Goal: Find specific page/section: Find specific page/section

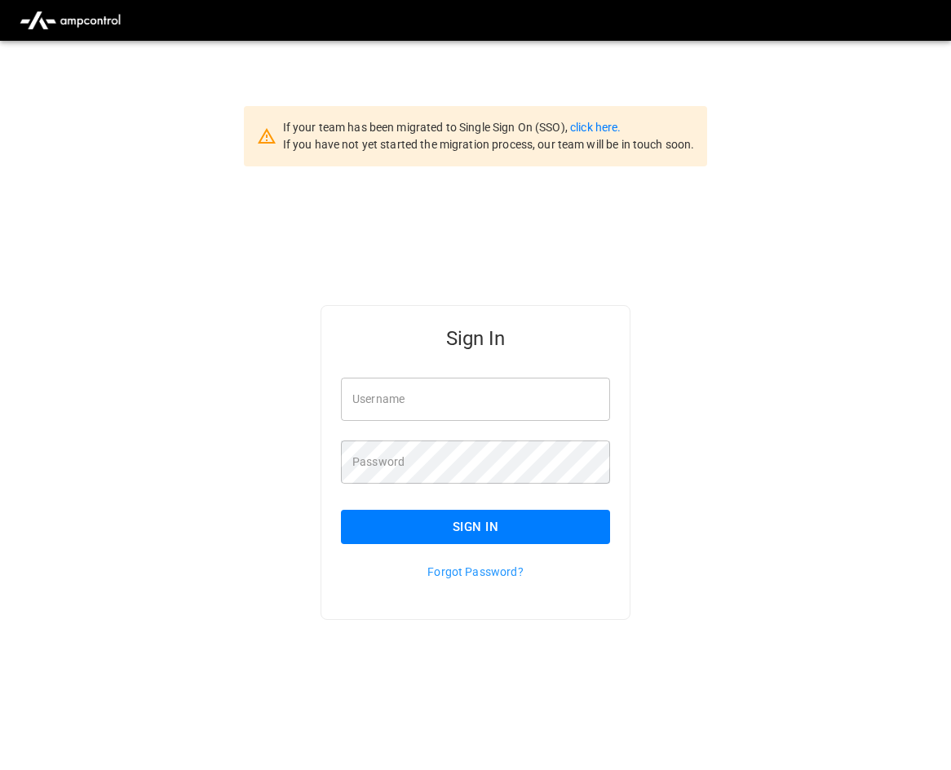
scroll to position [41, 0]
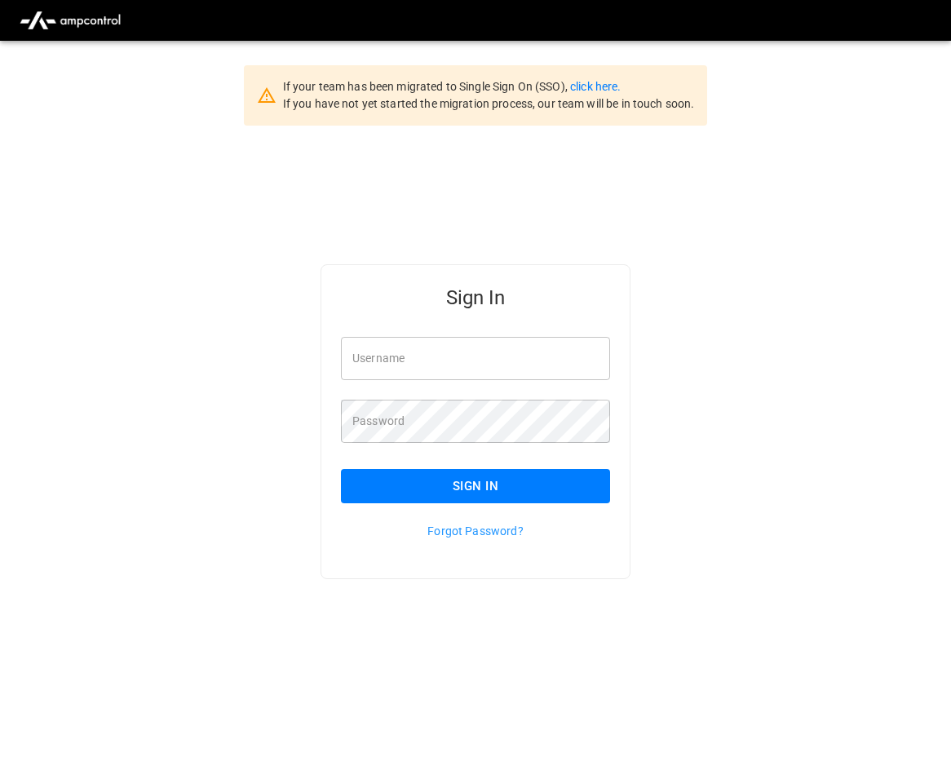
type input "**********"
click at [509, 483] on button "Sign In" at bounding box center [475, 486] width 269 height 34
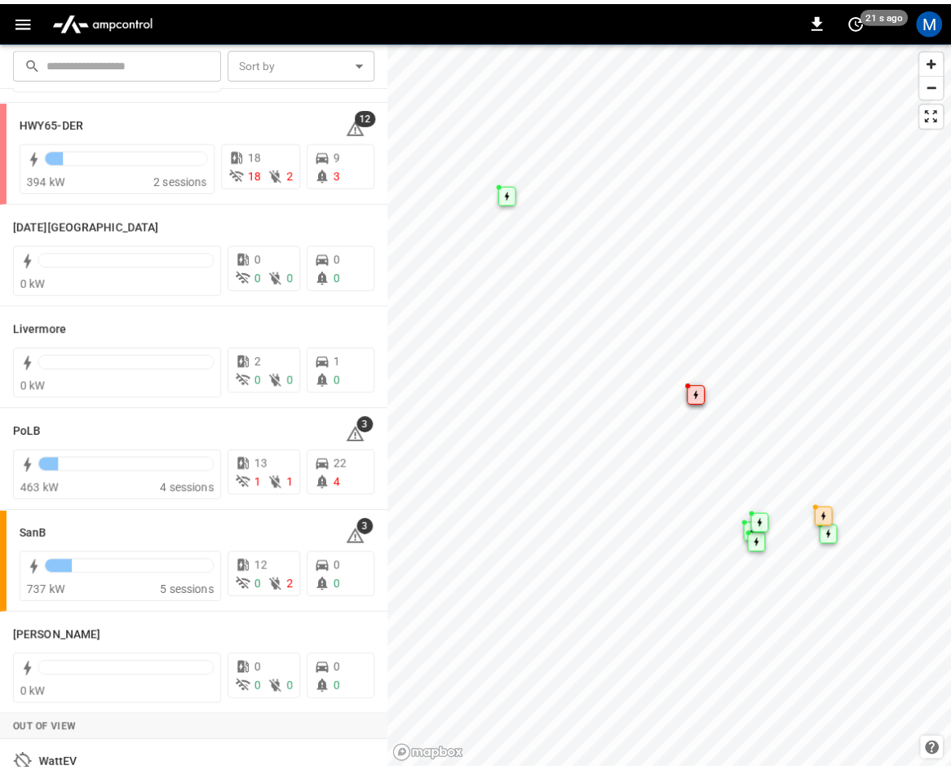
scroll to position [290, 0]
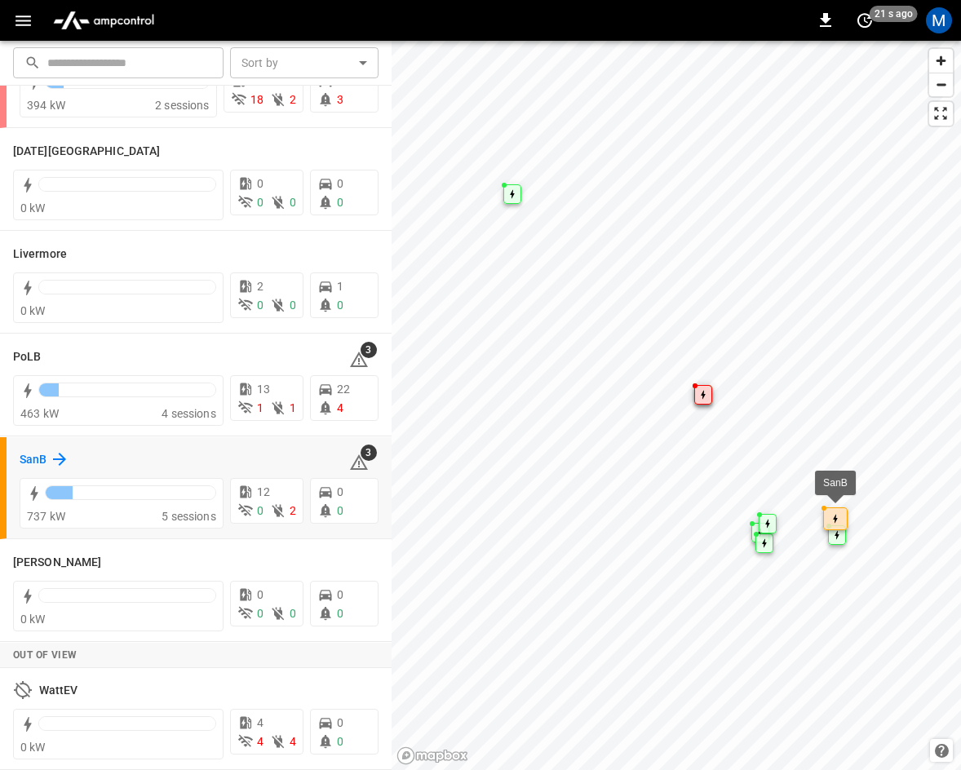
click at [56, 453] on icon at bounding box center [60, 460] width 20 height 20
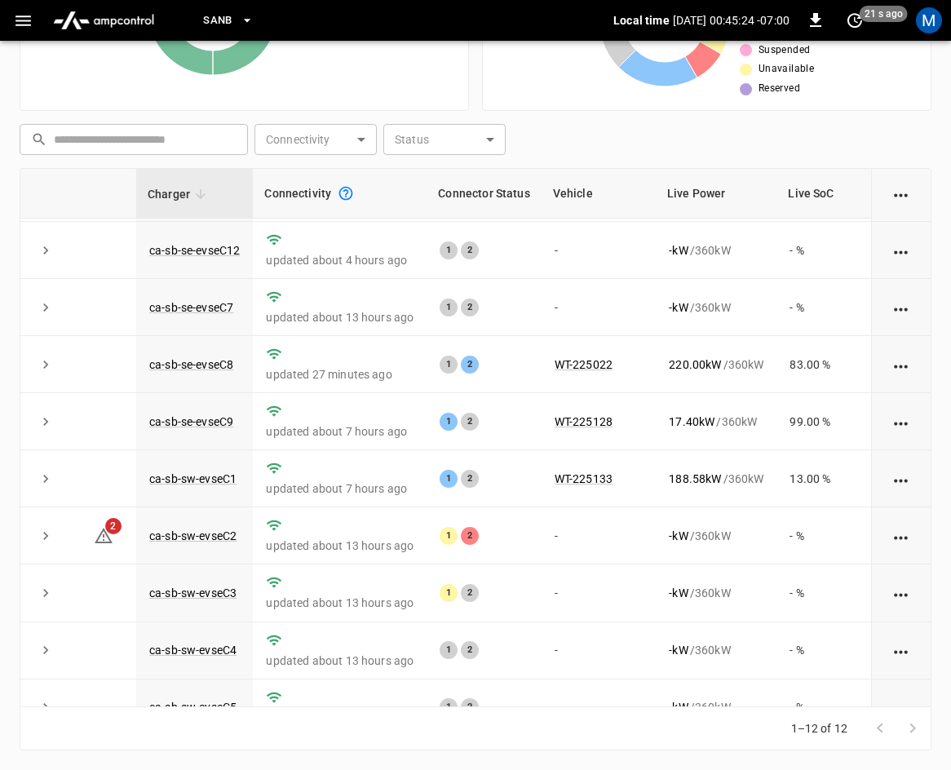
scroll to position [217, 0]
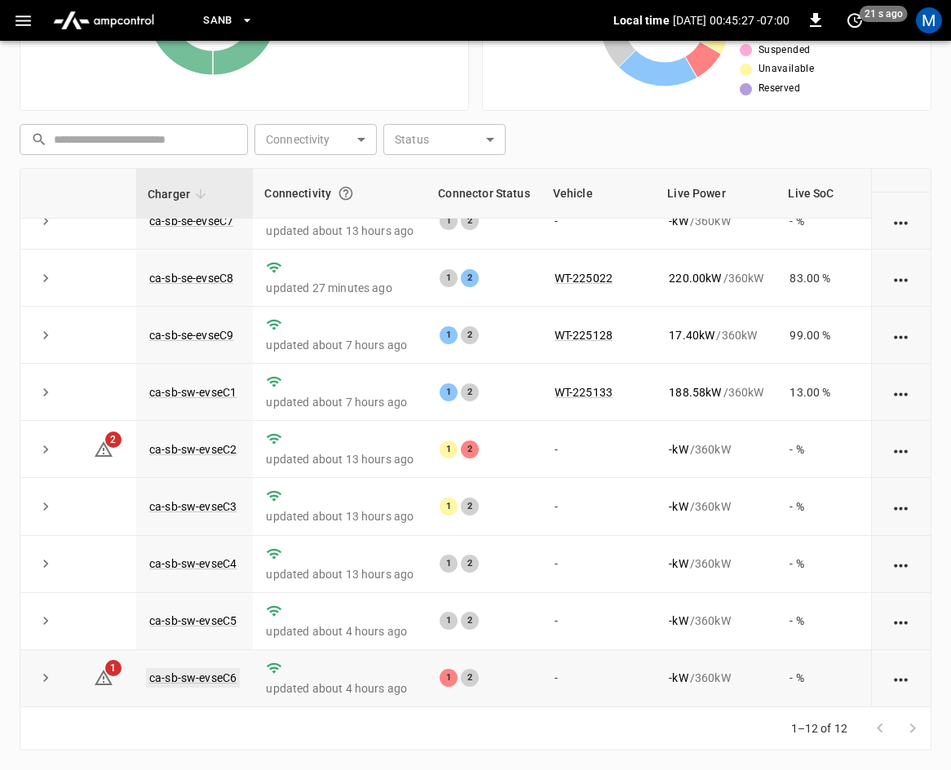
click at [230, 668] on link "ca-sb-sw-evseC6" at bounding box center [193, 678] width 94 height 20
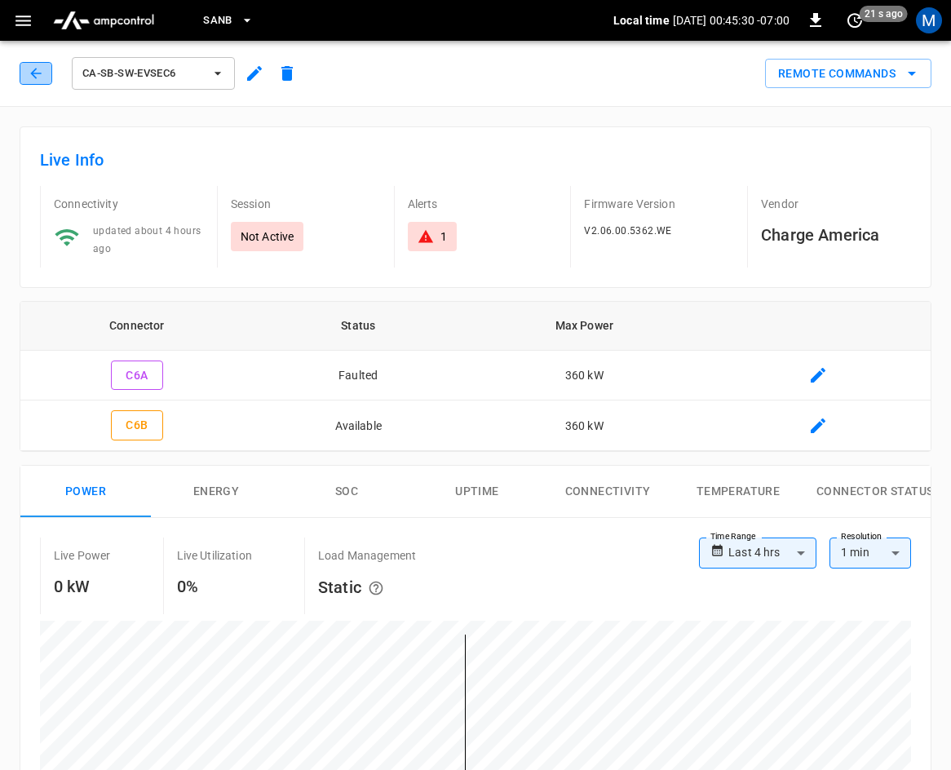
click at [33, 71] on icon "button" at bounding box center [36, 73] width 16 height 16
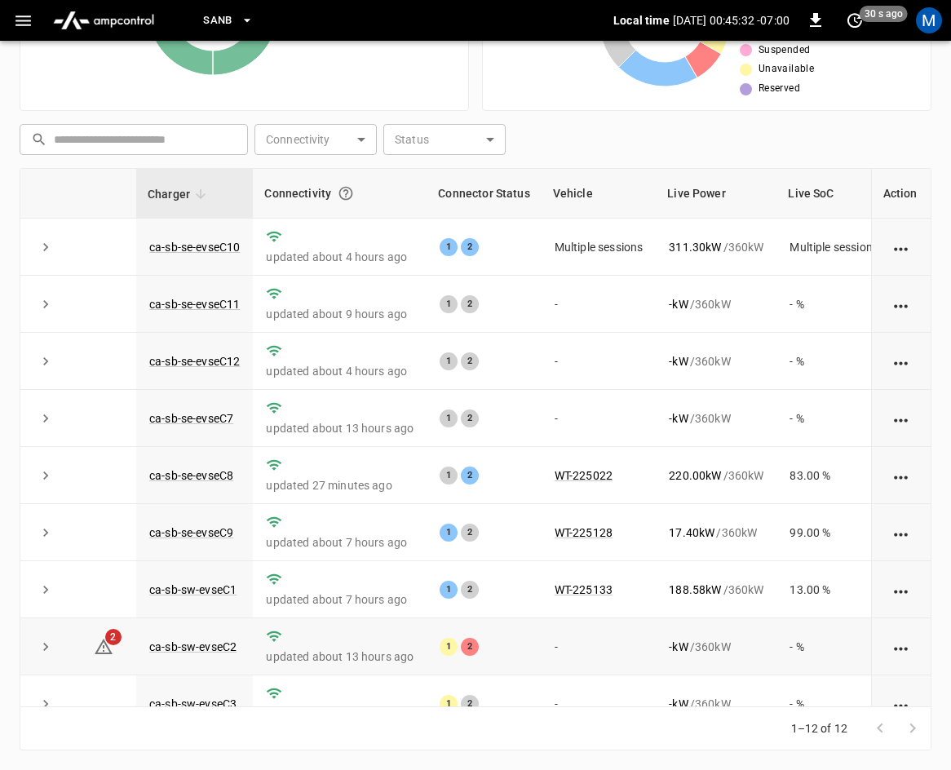
scroll to position [217, 0]
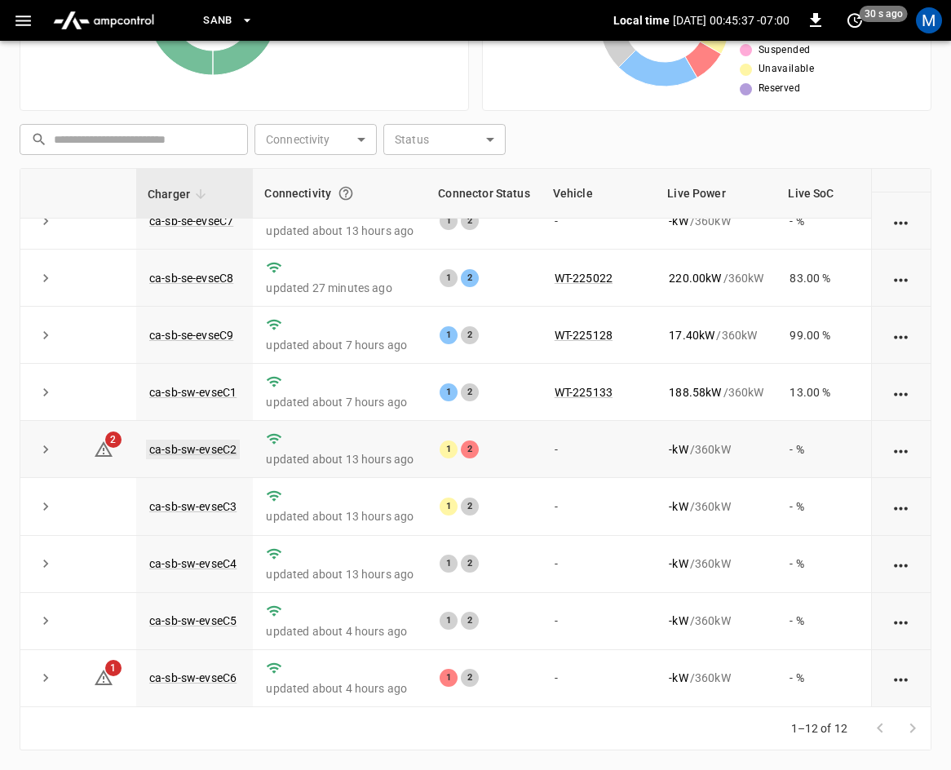
click at [200, 440] on link "ca-sb-sw-evseC2" at bounding box center [193, 450] width 94 height 20
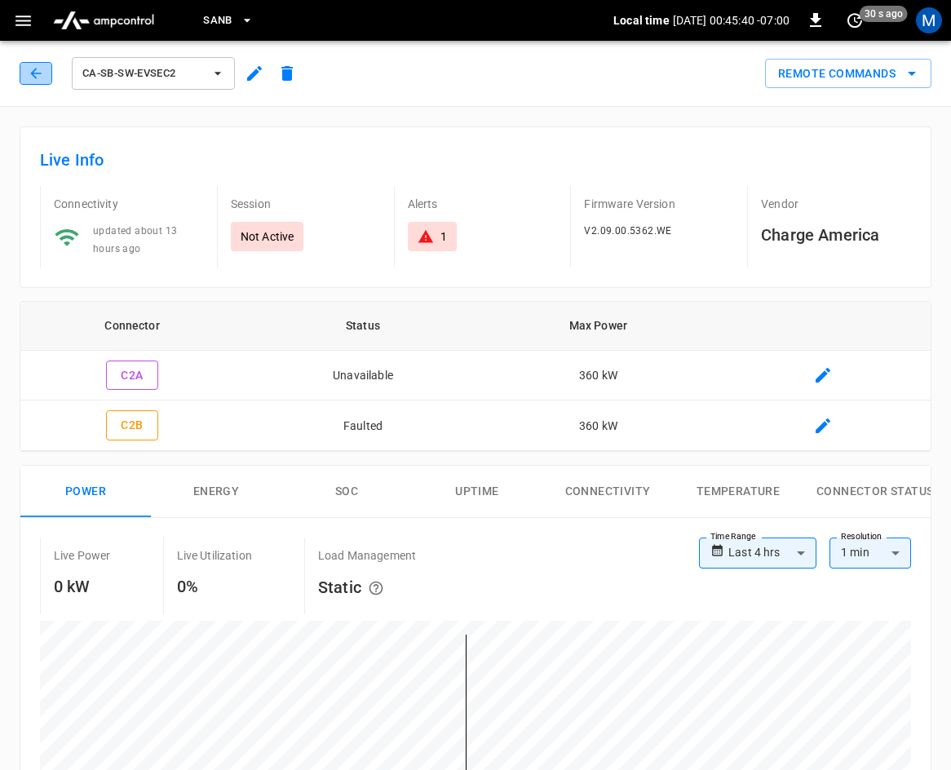
click at [41, 78] on icon "button" at bounding box center [36, 73] width 16 height 16
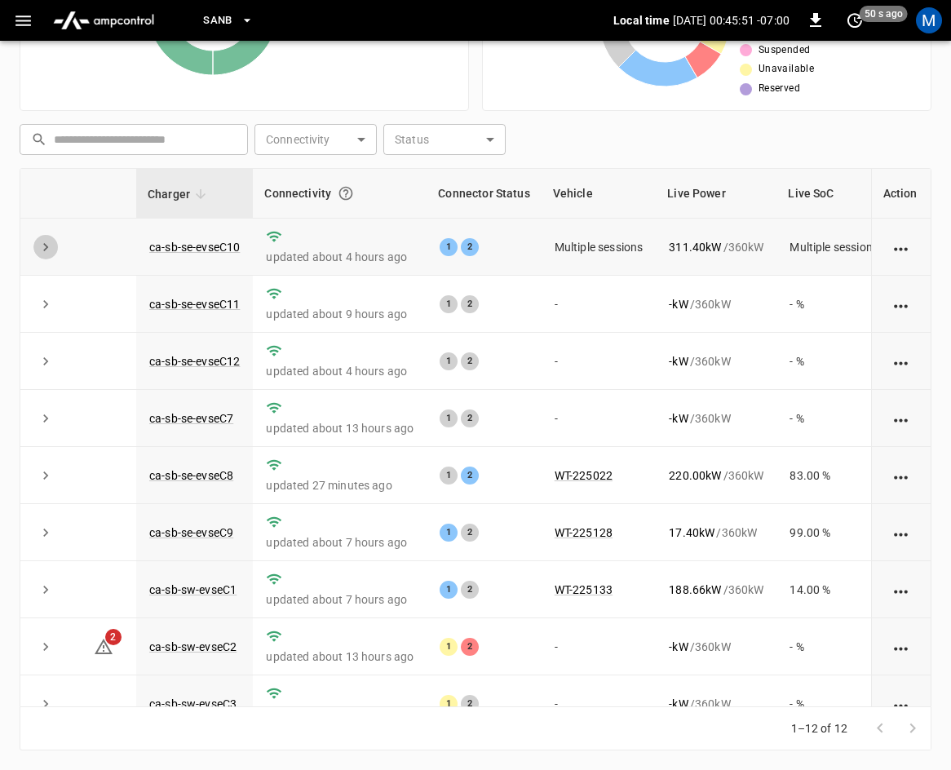
click at [47, 242] on icon "expand row" at bounding box center [46, 247] width 16 height 16
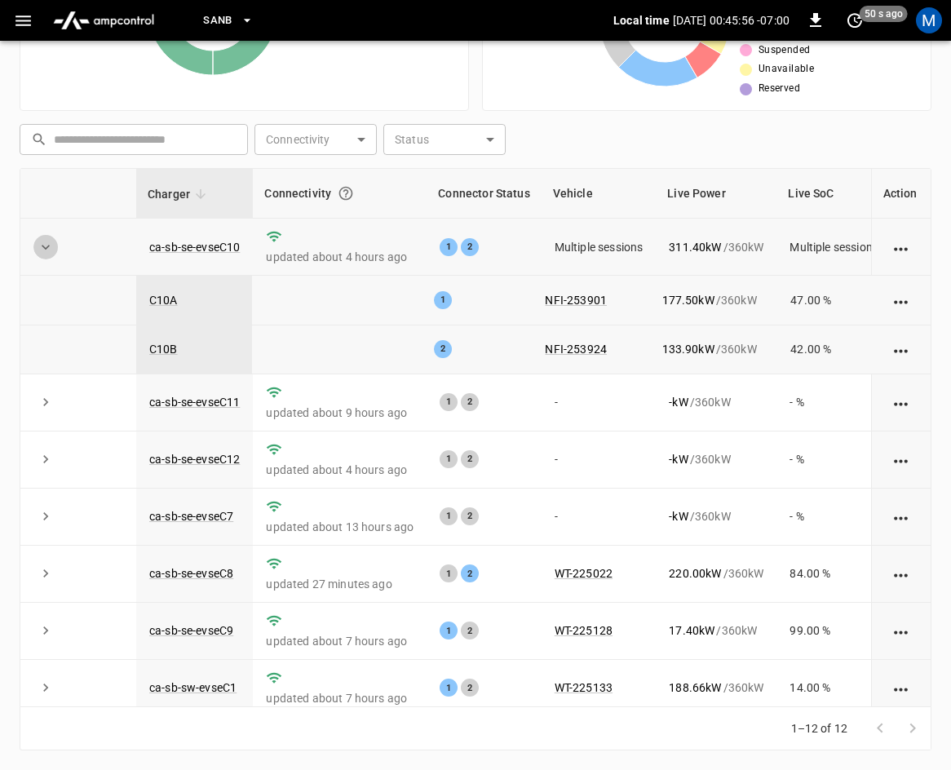
click at [46, 253] on icon "expand row" at bounding box center [46, 247] width 16 height 16
